Goal: Task Accomplishment & Management: Use online tool/utility

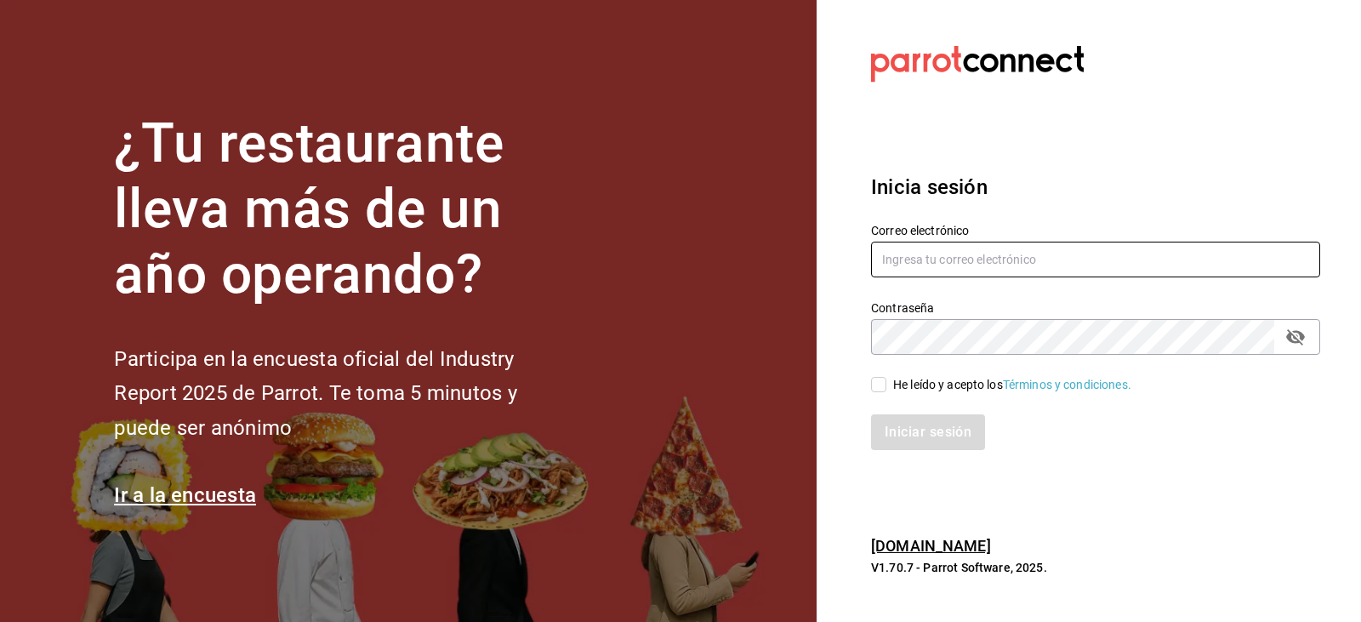
type input "mario.nino@grupocosteno.com"
click at [878, 384] on input "He leído y acepto los Términos y condiciones." at bounding box center [878, 384] width 15 height 15
checkbox input "true"
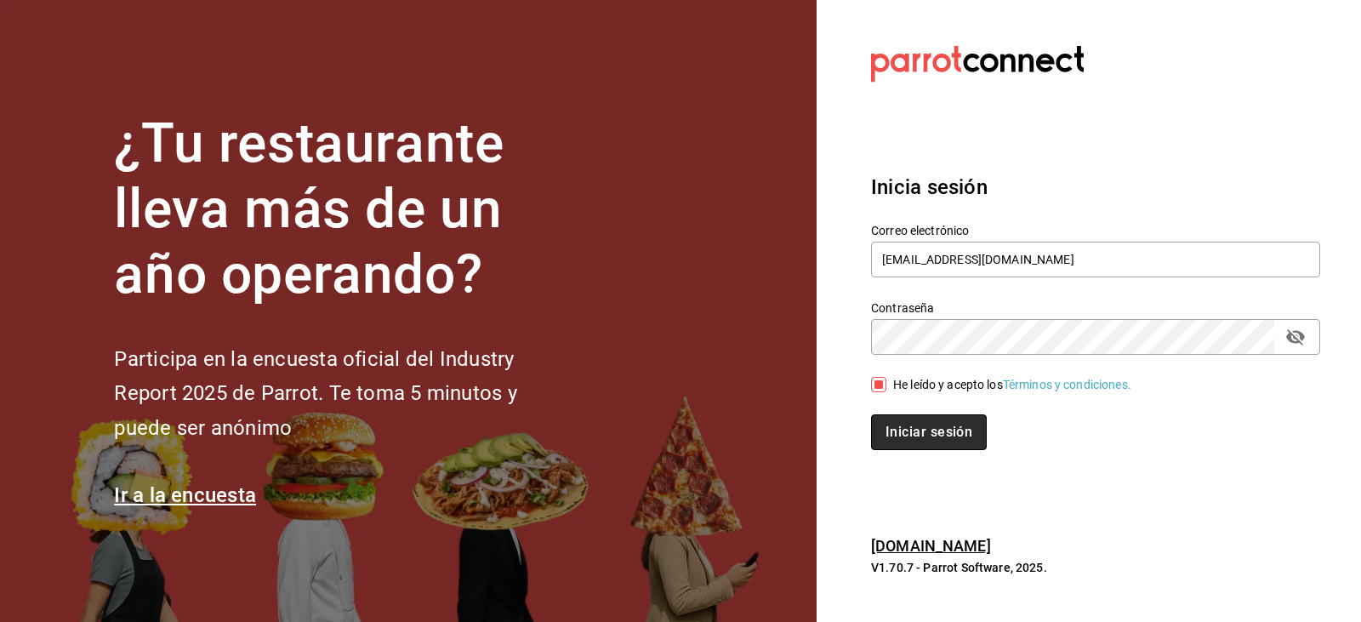
click at [898, 428] on button "Iniciar sesión" at bounding box center [929, 432] width 116 height 36
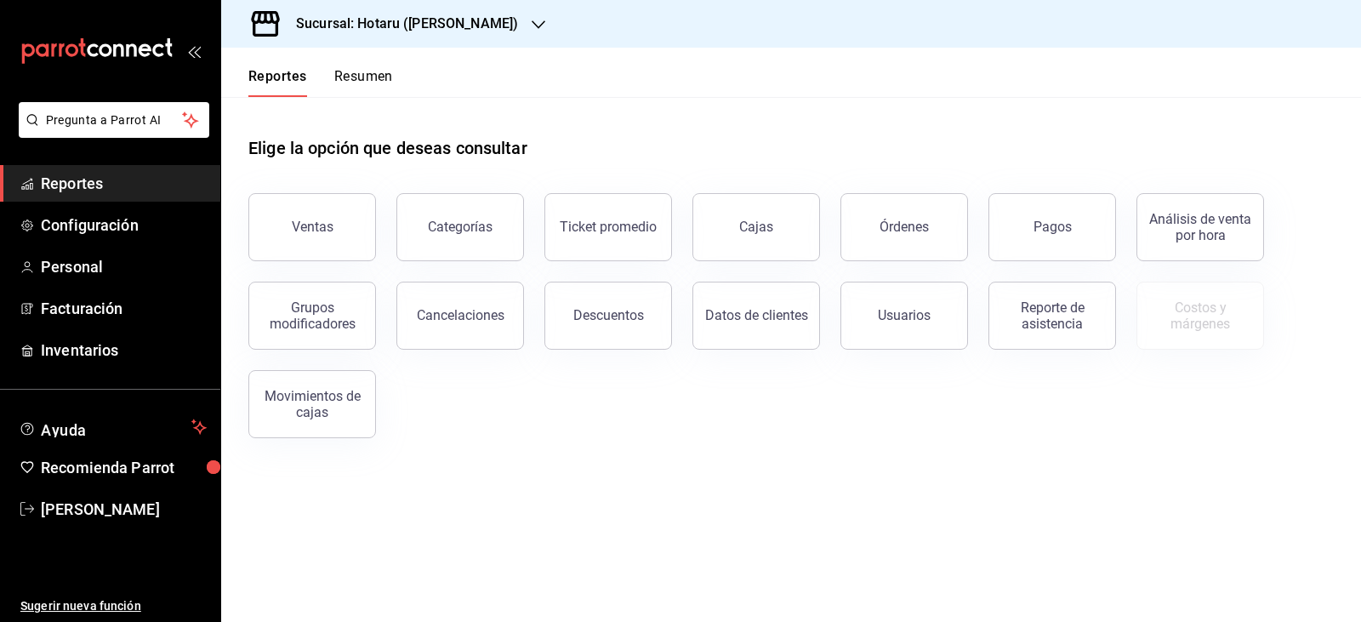
click at [338, 26] on h3 "Sucursal: Hotaru ([PERSON_NAME])" at bounding box center [400, 24] width 236 height 20
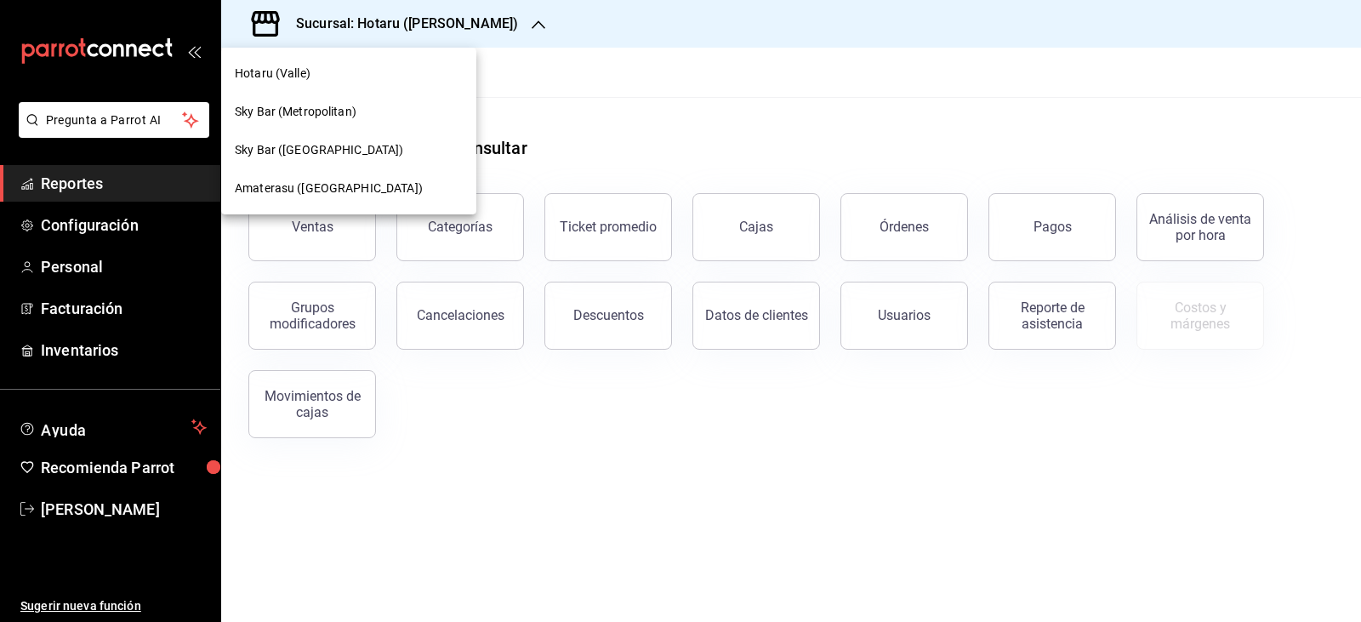
click at [314, 190] on span "Amaterasu ([GEOGRAPHIC_DATA])" at bounding box center [329, 188] width 188 height 18
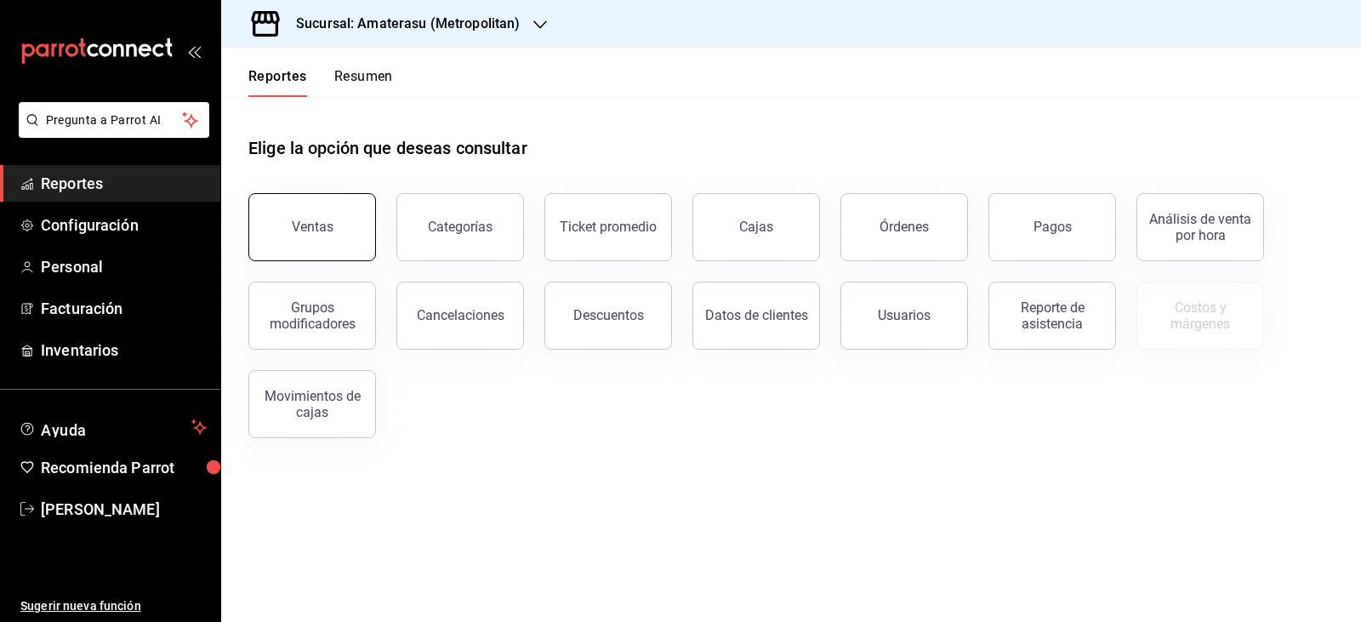
click at [300, 231] on div "Ventas" at bounding box center [313, 227] width 42 height 16
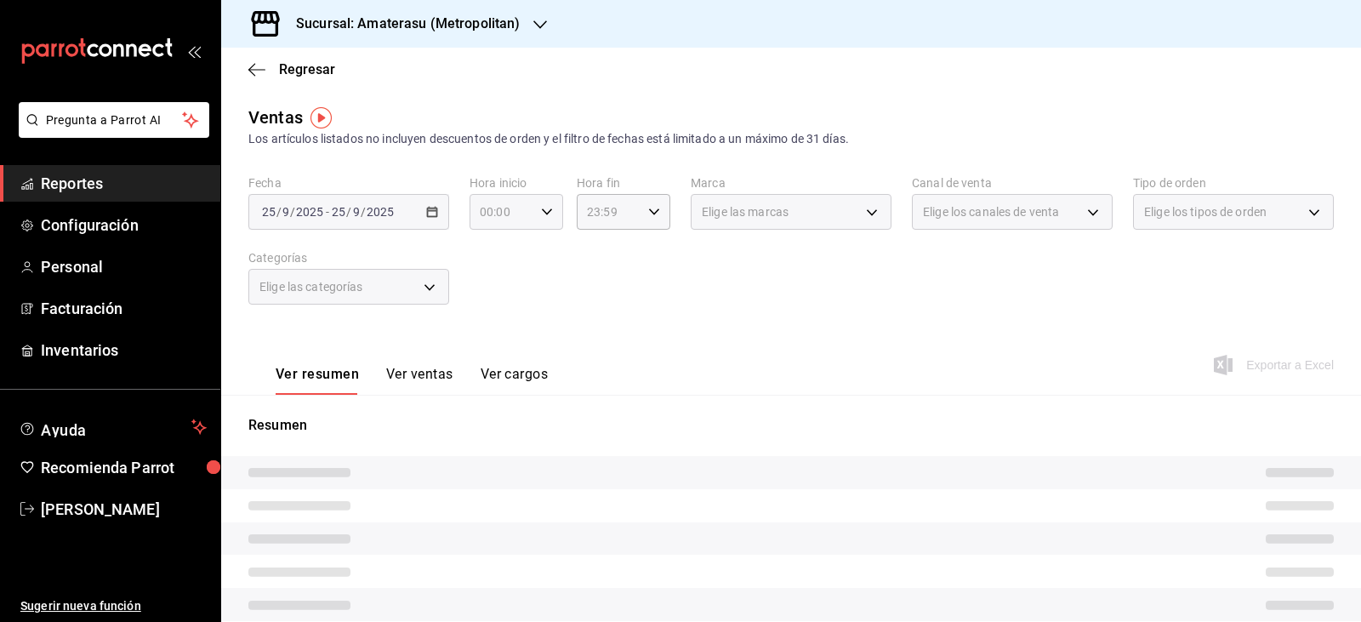
click at [539, 221] on div "00:00 Hora inicio" at bounding box center [516, 212] width 94 height 36
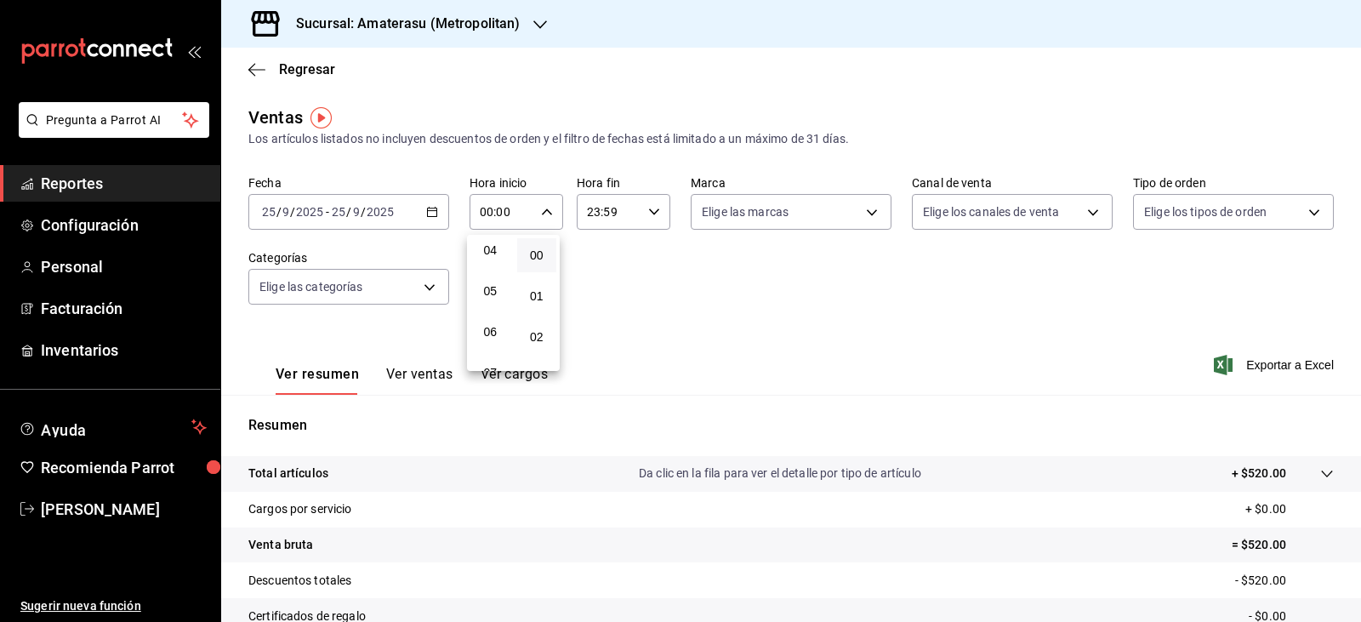
scroll to position [170, 0]
click at [488, 295] on span "05" at bounding box center [490, 289] width 20 height 14
type input "05:00"
click at [770, 327] on div at bounding box center [680, 311] width 1361 height 622
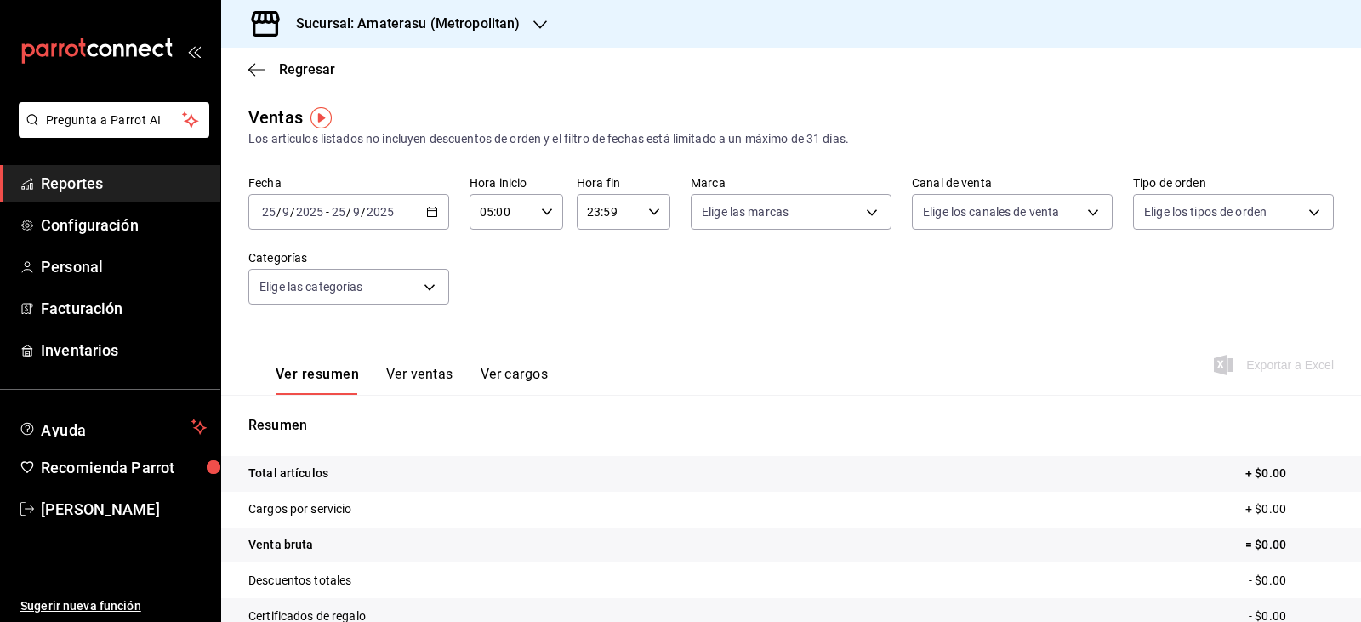
click at [770, 327] on div "Ver resumen Ver ventas Ver cargos Exportar a Excel" at bounding box center [791, 360] width 1140 height 70
click at [766, 334] on div "Ver resumen Ver ventas Ver cargos Exportar a Excel" at bounding box center [791, 360] width 1140 height 70
